Goal: Transaction & Acquisition: Purchase product/service

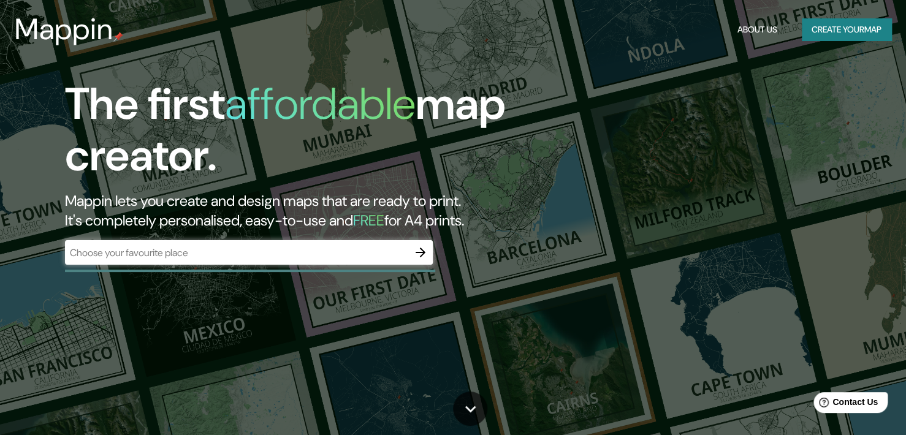
click at [296, 262] on div "​" at bounding box center [249, 252] width 368 height 25
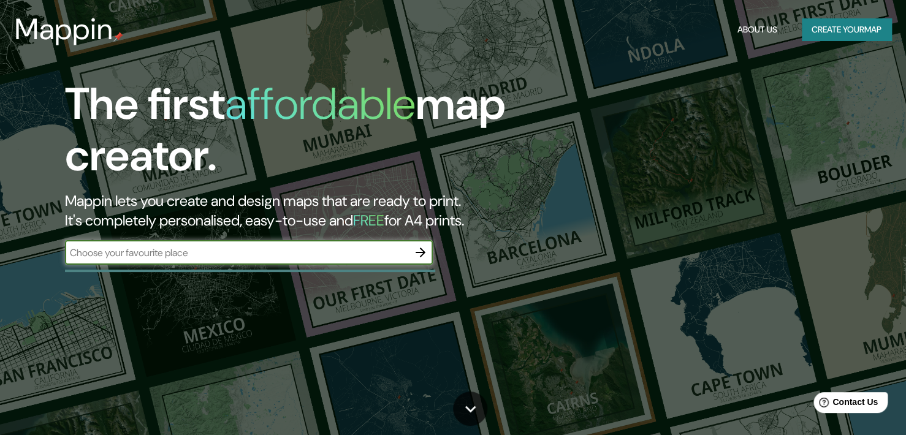
click at [814, 25] on button "Create your map" at bounding box center [847, 29] width 90 height 23
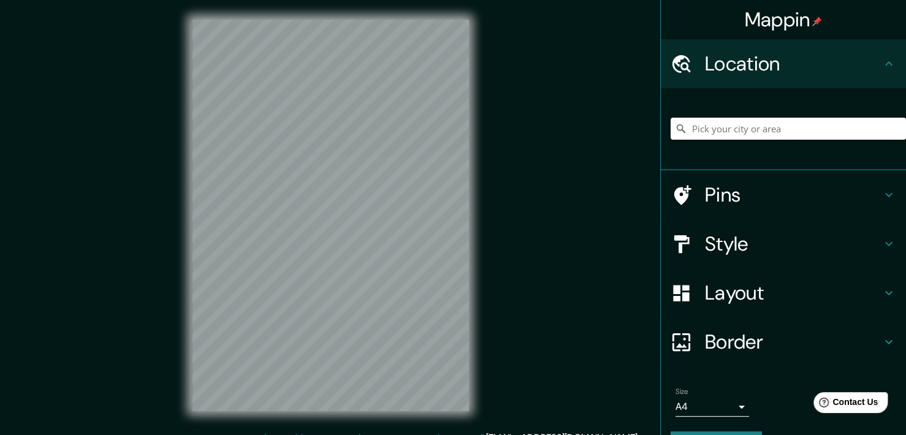
click at [742, 128] on input "Pick your city or area" at bounding box center [788, 129] width 235 height 22
paste input "44.711993, -1.216831"
type input "44.711993, -1.216831"
click at [728, 154] on div "44.711993, -1.216831 No results found" at bounding box center [788, 128] width 235 height 61
drag, startPoint x: 778, startPoint y: 124, endPoint x: 777, endPoint y: 131, distance: 6.2
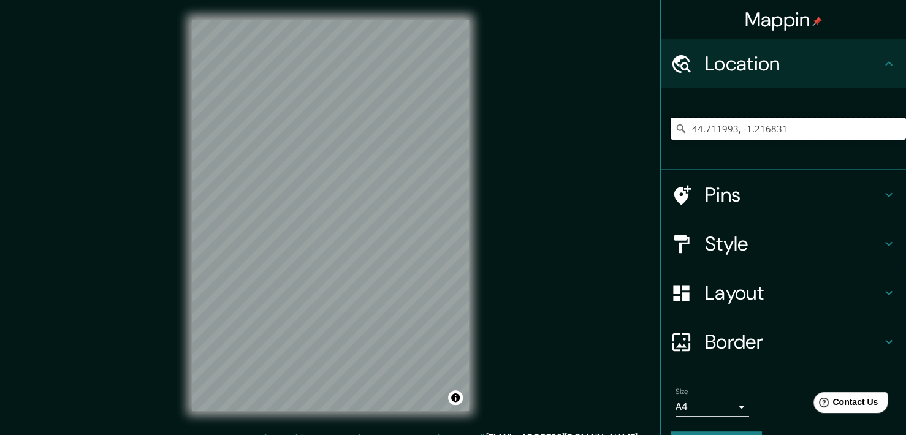
click at [777, 128] on input "44.711993, -1.216831" at bounding box center [788, 129] width 235 height 22
click at [853, 69] on h4 "Location" at bounding box center [793, 63] width 177 height 25
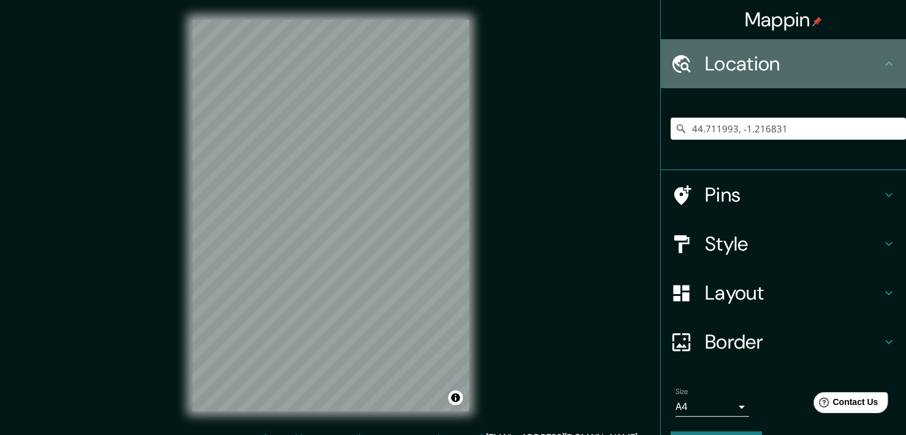
click at [851, 68] on h4 "Location" at bounding box center [793, 63] width 177 height 25
click at [882, 61] on icon at bounding box center [889, 63] width 15 height 15
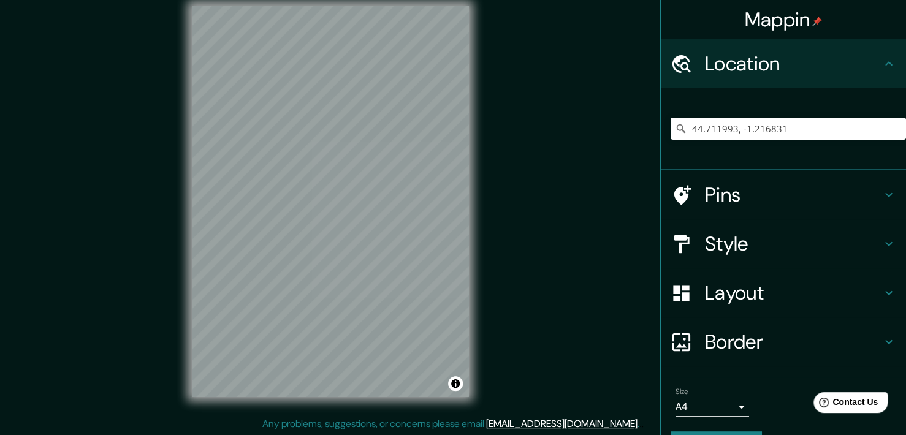
scroll to position [15, 0]
click at [817, 138] on input "44.711993, -1.216831" at bounding box center [788, 129] width 235 height 22
click at [825, 139] on input "44.711993, -1.216831" at bounding box center [788, 129] width 235 height 22
click at [737, 128] on input "Pick your city or area" at bounding box center [788, 129] width 235 height 22
paste input "44.711993, -1.216831"
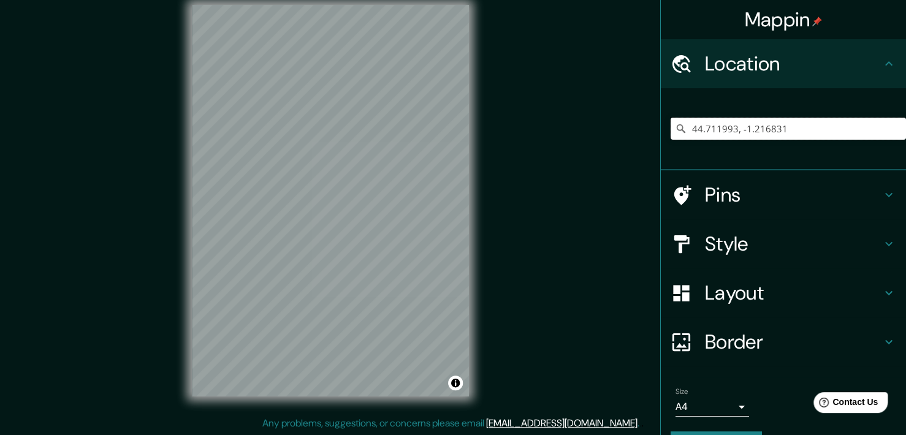
click at [775, 131] on input "44.711993, -1.216831" at bounding box center [788, 129] width 235 height 22
type input "4"
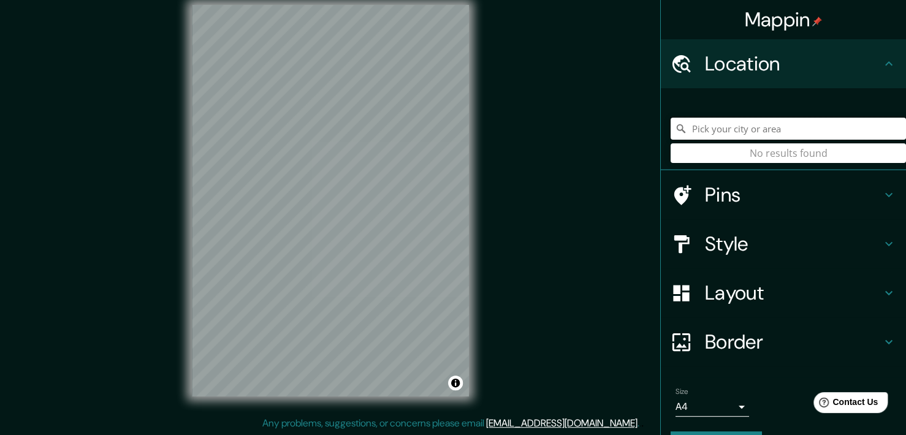
click at [780, 131] on input "Pick your city or area" at bounding box center [788, 129] width 235 height 22
paste input "PQ6M+Q7V Lège-[GEOGRAPHIC_DATA], [GEOGRAPHIC_DATA]"
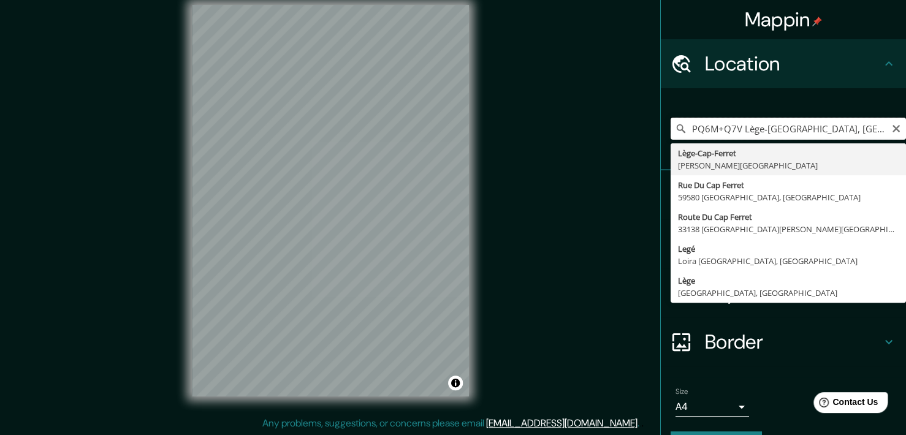
click at [861, 132] on input "PQ6M+Q7V Lège-[GEOGRAPHIC_DATA], [GEOGRAPHIC_DATA]" at bounding box center [788, 129] width 235 height 22
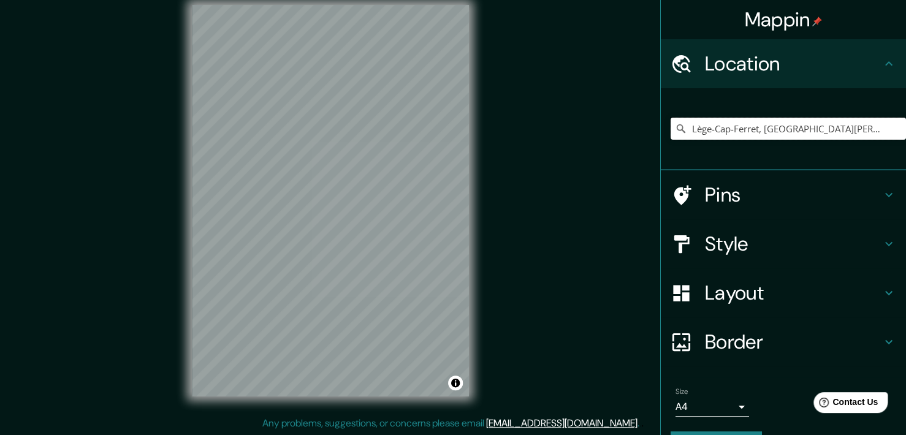
type input "Lège-Cap-Ferret, [GEOGRAPHIC_DATA][PERSON_NAME][GEOGRAPHIC_DATA]"
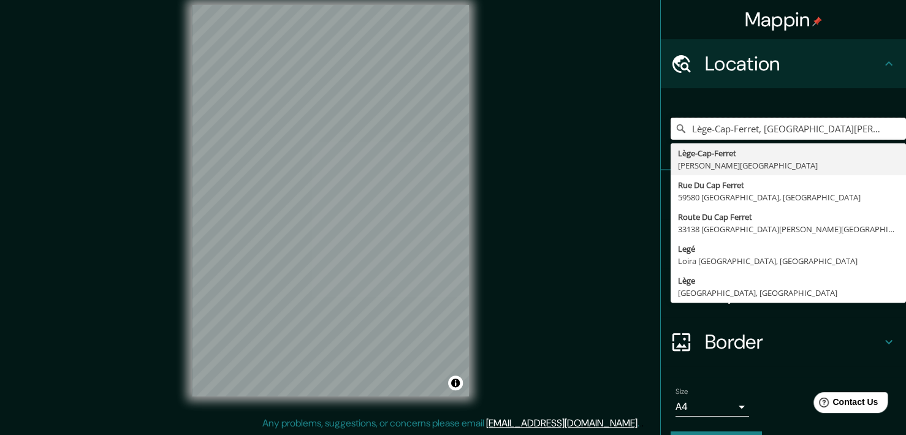
drag, startPoint x: 846, startPoint y: 125, endPoint x: 552, endPoint y: 142, distance: 294.7
click at [552, 142] on div "Mappin Location Lège-[GEOGRAPHIC_DATA], [GEOGRAPHIC_DATA], [GEOGRAPHIC_DATA][PE…" at bounding box center [453, 210] width 906 height 451
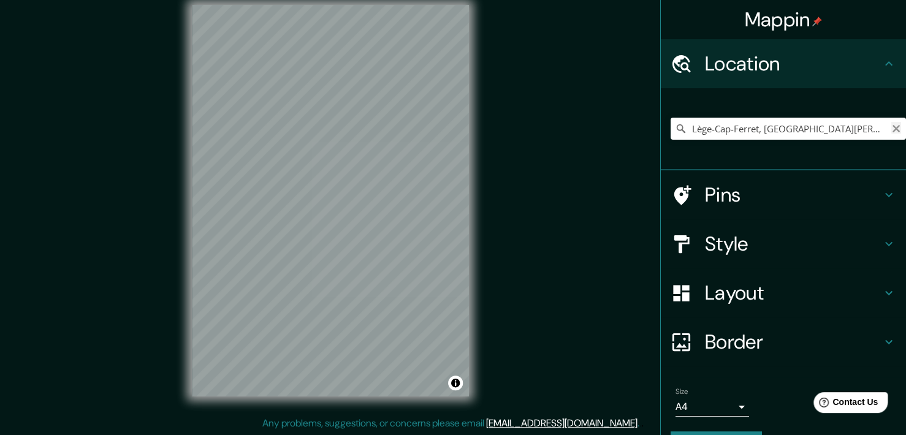
click at [891, 129] on icon "Clear" at bounding box center [896, 129] width 10 height 10
click at [808, 128] on input "Pick your city or area" at bounding box center [788, 129] width 235 height 22
paste input "PQ6M+Q7V Lège-[GEOGRAPHIC_DATA], [GEOGRAPHIC_DATA]"
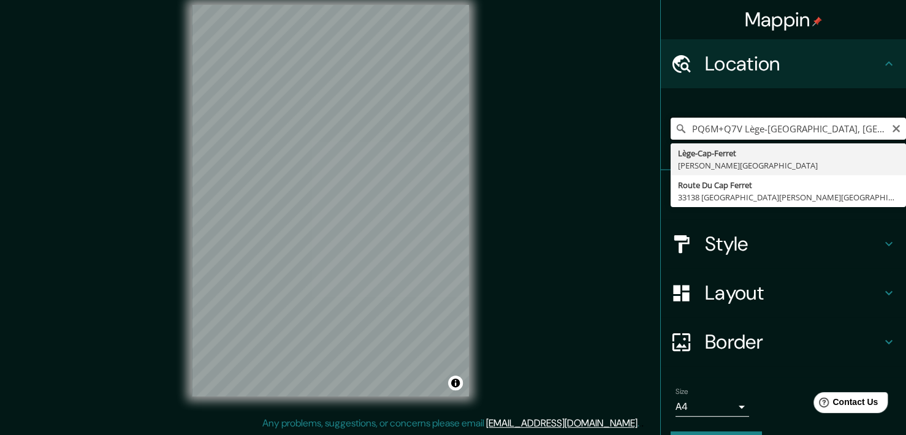
click at [856, 128] on input "PQ6M+Q7V Lège-[GEOGRAPHIC_DATA], [GEOGRAPHIC_DATA]" at bounding box center [788, 129] width 235 height 22
type input "Lège-Cap-Ferret, [GEOGRAPHIC_DATA][PERSON_NAME][GEOGRAPHIC_DATA]"
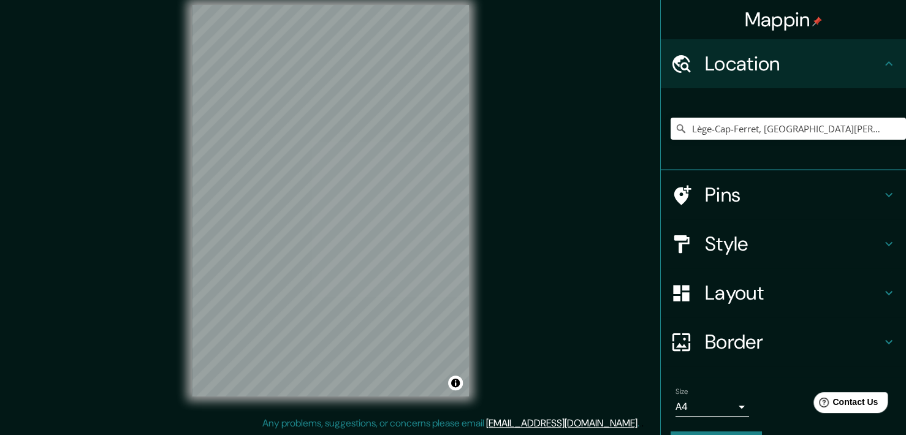
click at [499, 209] on div "Mappin Location Lège-[GEOGRAPHIC_DATA], [GEOGRAPHIC_DATA][PERSON_NAME][GEOGRAPH…" at bounding box center [453, 210] width 906 height 451
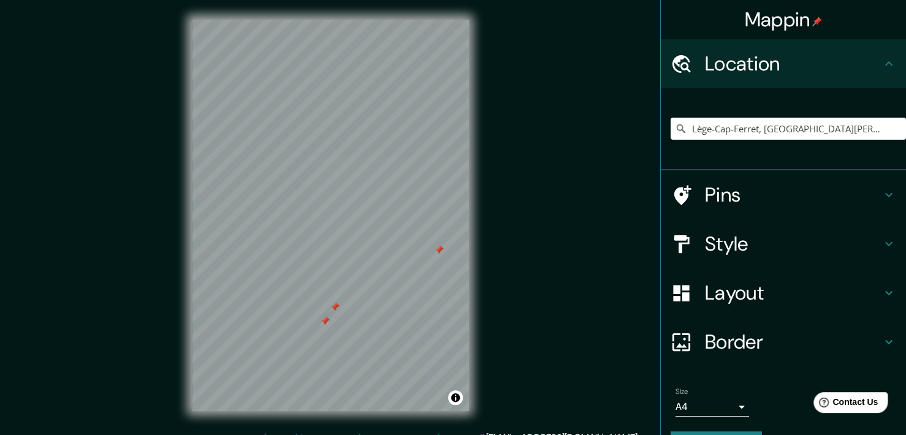
click at [436, 255] on div at bounding box center [439, 250] width 10 height 10
click at [441, 258] on div at bounding box center [439, 258] width 10 height 10
click at [332, 317] on div at bounding box center [335, 315] width 10 height 10
click at [323, 331] on div at bounding box center [325, 329] width 10 height 10
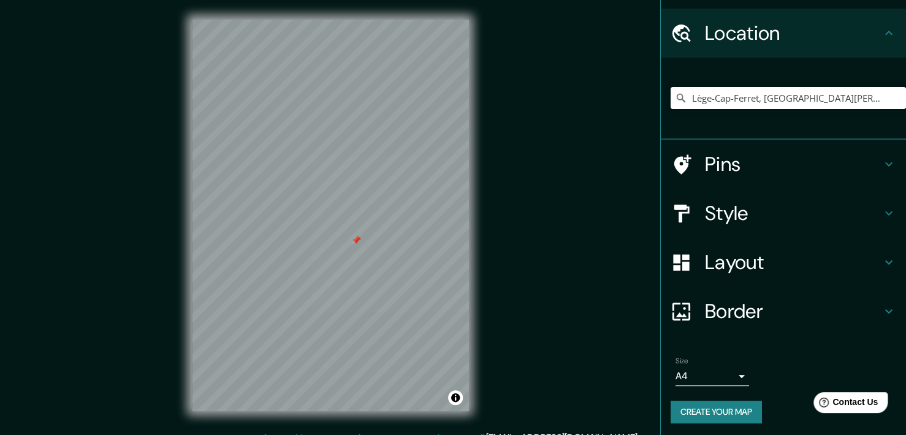
scroll to position [33, 0]
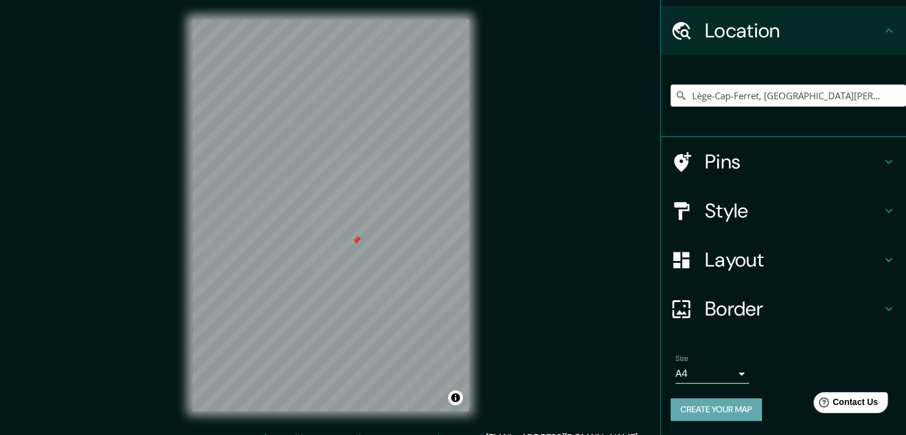
click at [730, 404] on button "Create your map" at bounding box center [716, 409] width 91 height 23
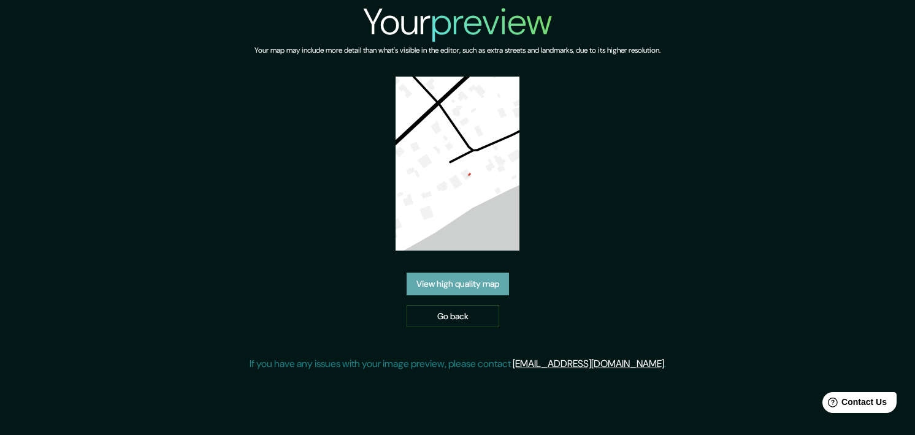
click at [436, 280] on link "View high quality map" at bounding box center [457, 284] width 102 height 23
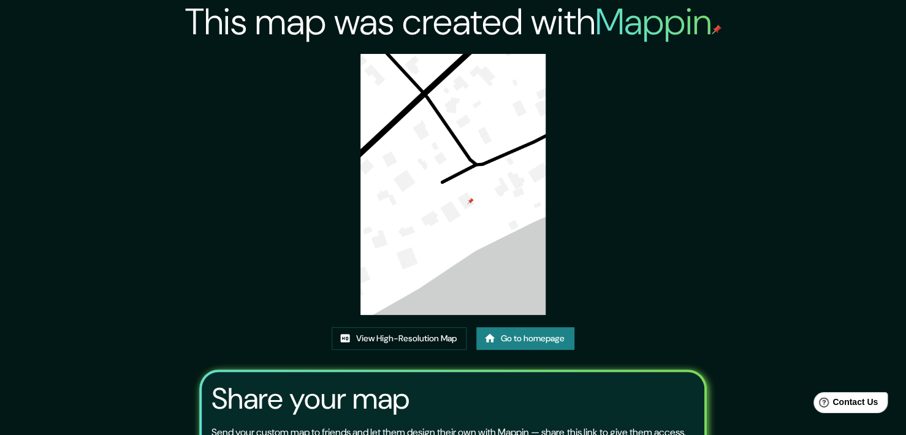
click at [574, 209] on div "This map was created with Mappin View High-Resolution Map Go to homepage Share …" at bounding box center [453, 276] width 536 height 553
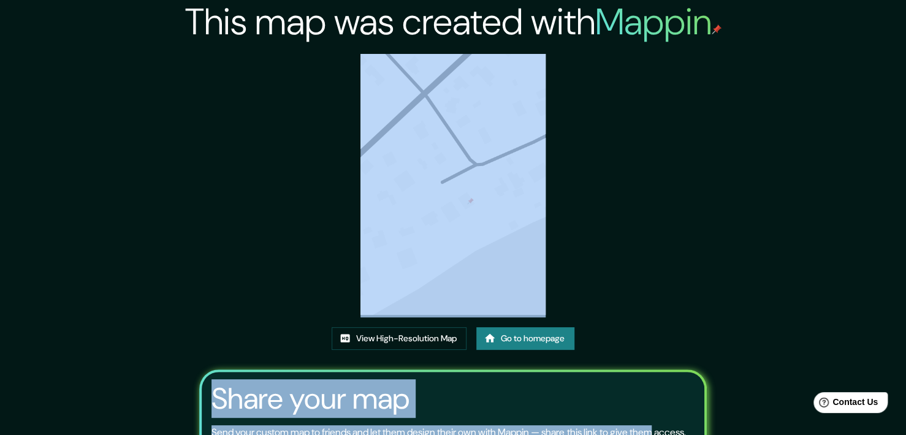
drag, startPoint x: 574, startPoint y: 209, endPoint x: 652, endPoint y: 414, distance: 218.8
click at [652, 414] on div "This map was created with Mappin View High-Resolution Map Go to homepage Share …" at bounding box center [453, 276] width 536 height 553
